Goal: Check status: Check status

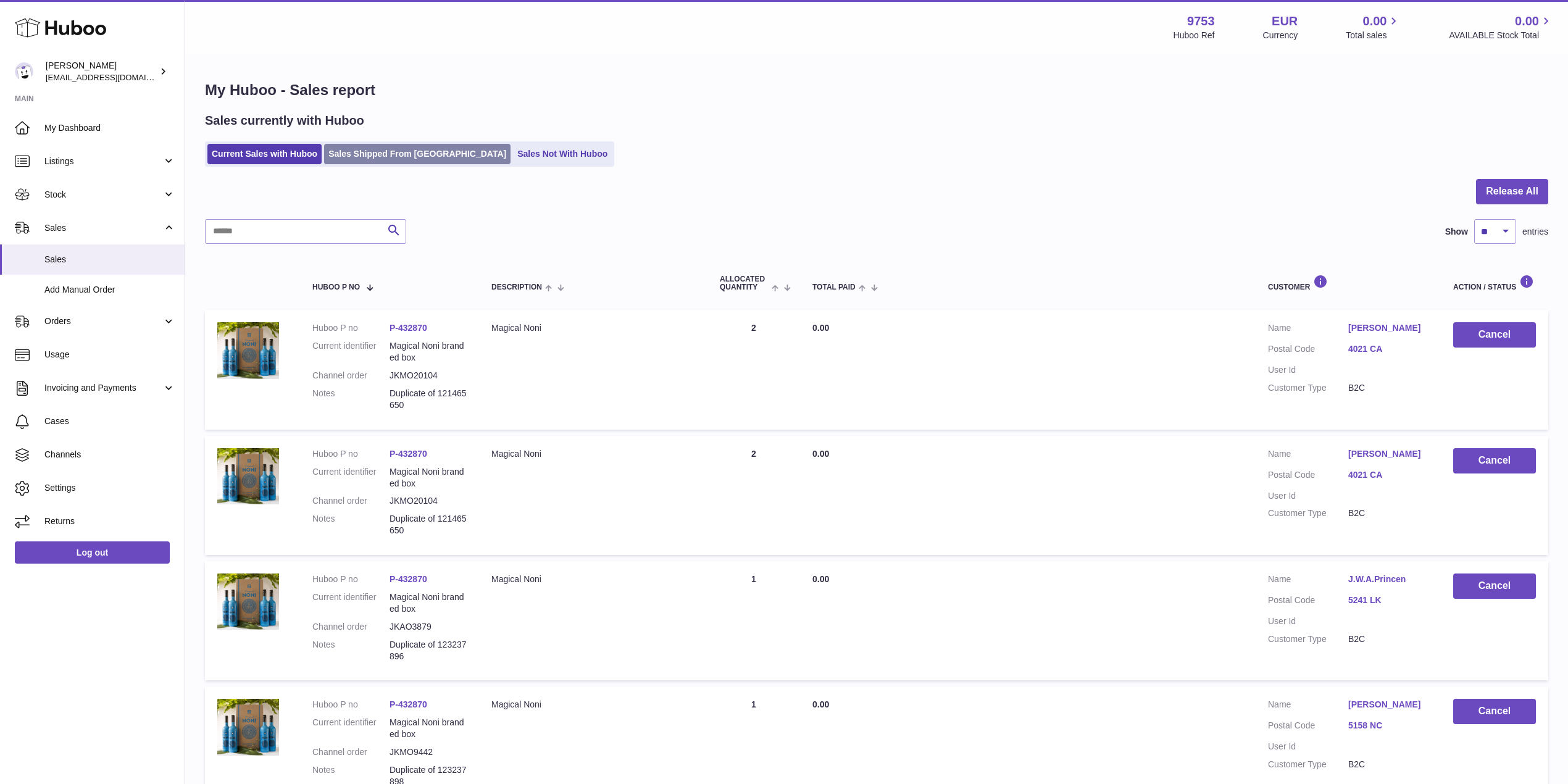
click at [361, 147] on link "Sales Shipped From Huboo" at bounding box center [417, 154] width 187 height 21
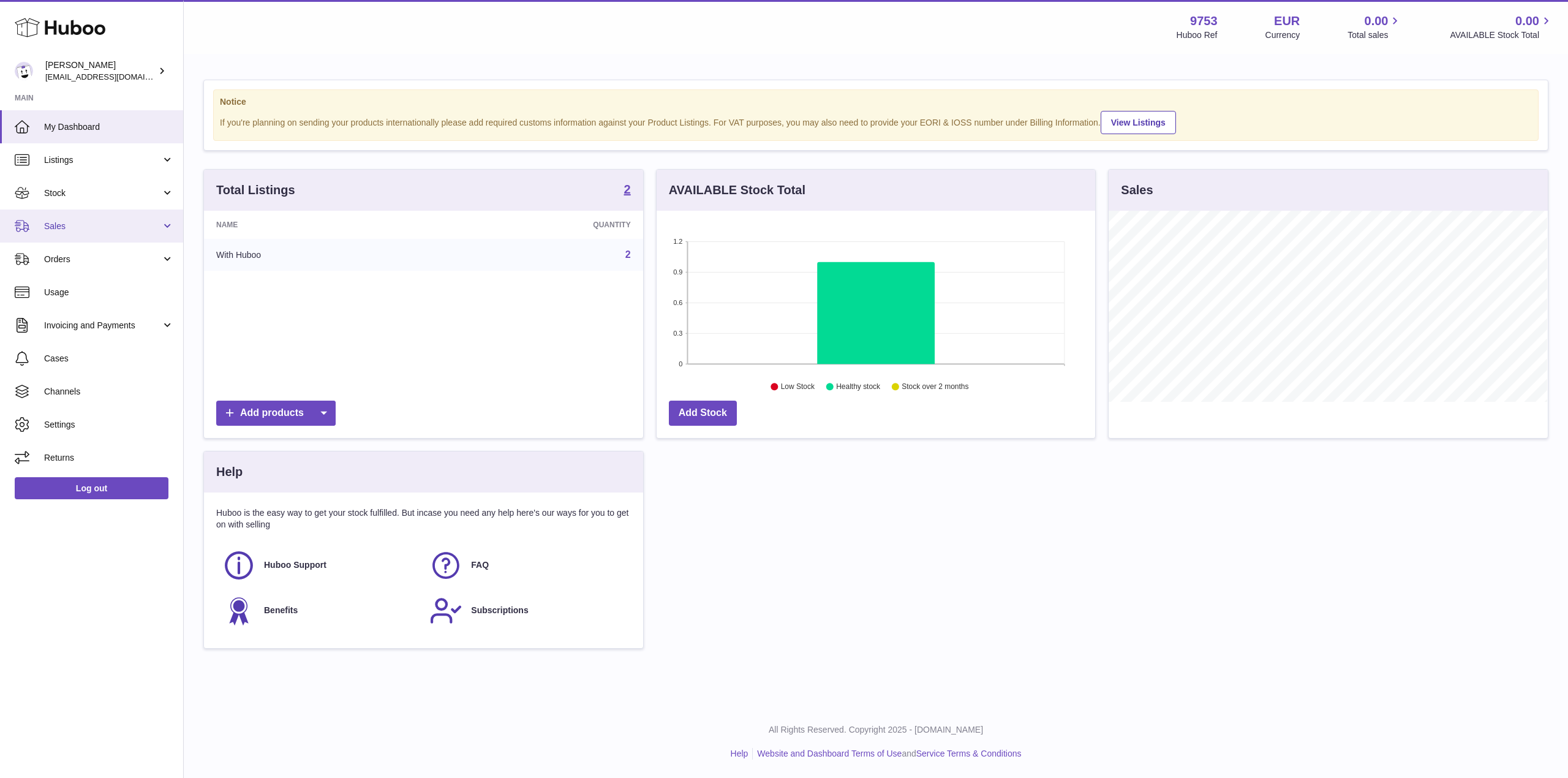
scroll to position [191, 439]
click at [92, 228] on span "Sales" at bounding box center [103, 227] width 117 height 12
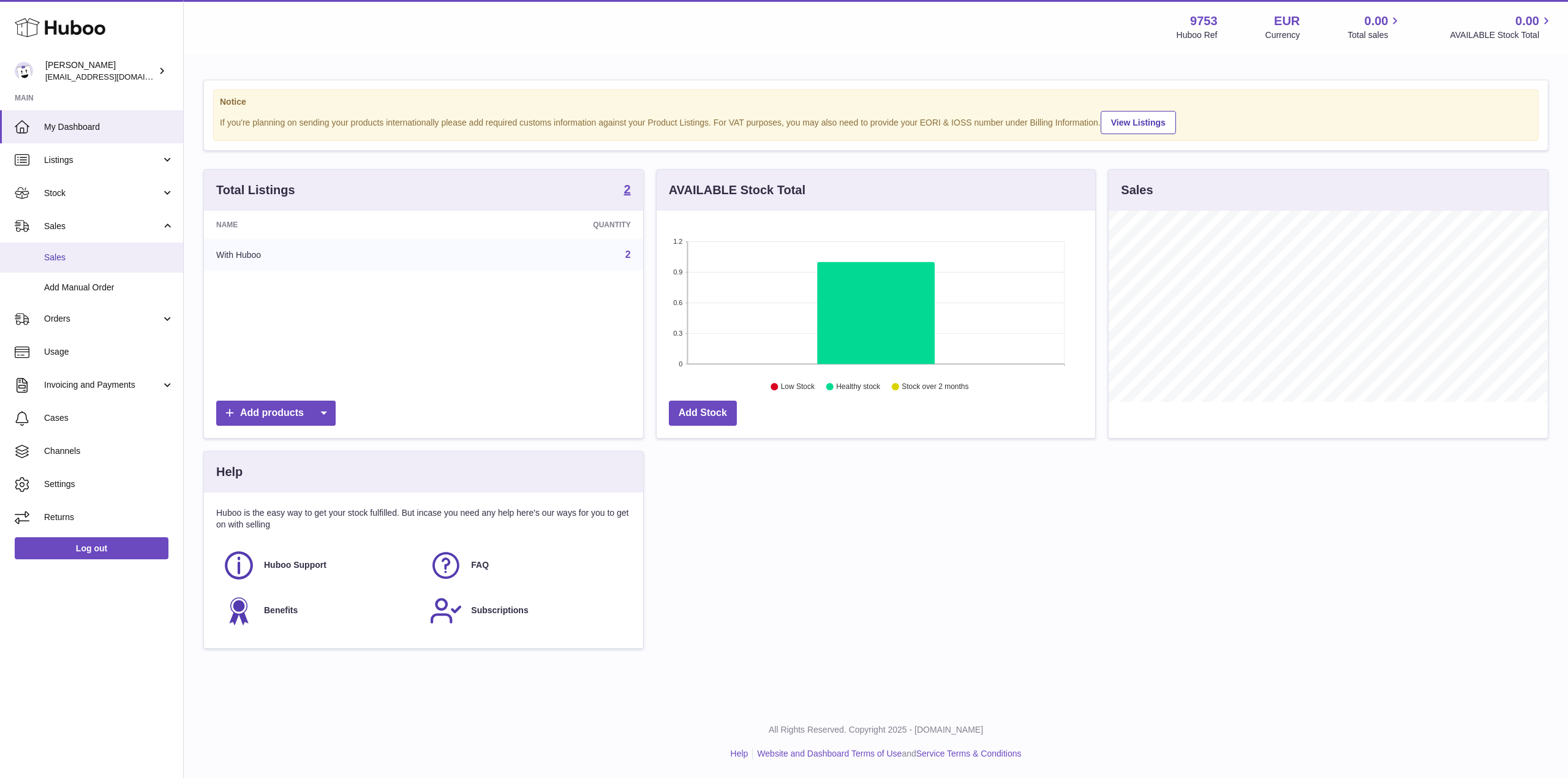
click at [91, 260] on span "Sales" at bounding box center [109, 258] width 130 height 12
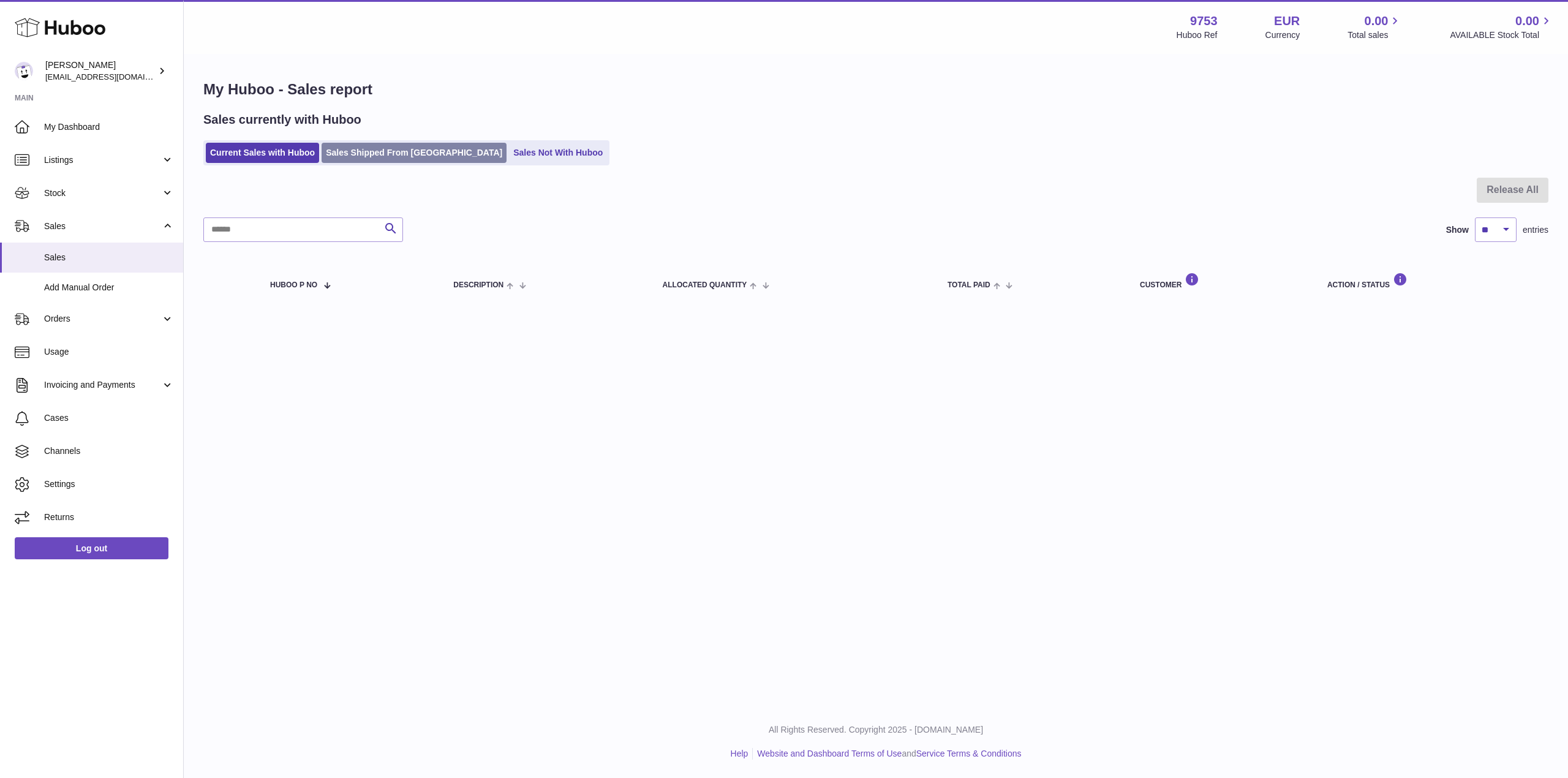
click at [380, 155] on link "Sales Shipped From [GEOGRAPHIC_DATA]" at bounding box center [414, 153] width 185 height 20
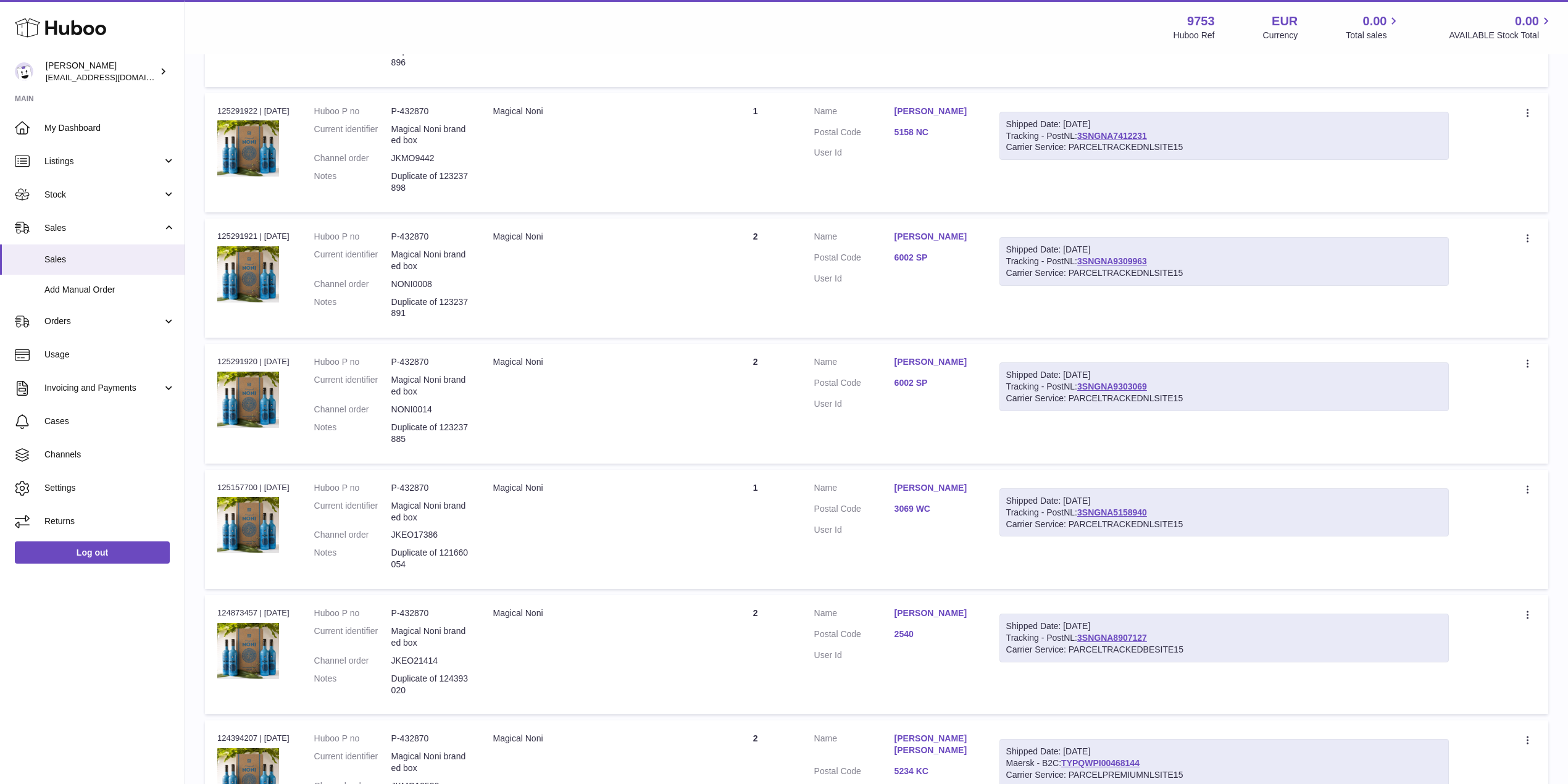
scroll to position [658, 0]
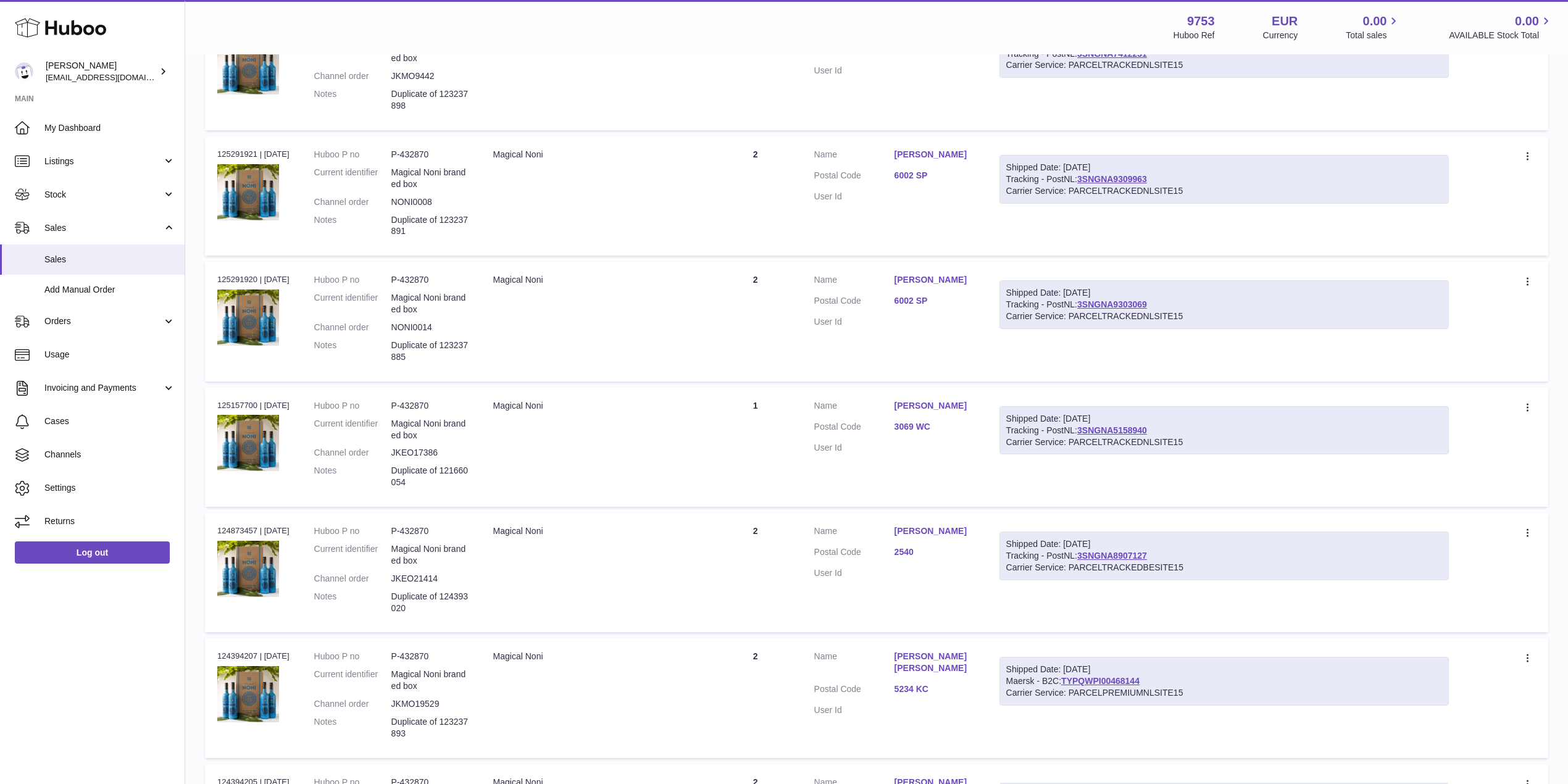
drag, startPoint x: 1171, startPoint y: 553, endPoint x: 1089, endPoint y: 553, distance: 82.0
click at [1089, 553] on div "Shipped Date: 17th Sep 2025 Tracking - PostNL: 3SNGNA8907127 Carrier Service: P…" at bounding box center [1225, 555] width 450 height 48
copy link "3SNGNA8907127"
